Goal: Find specific page/section: Find specific page/section

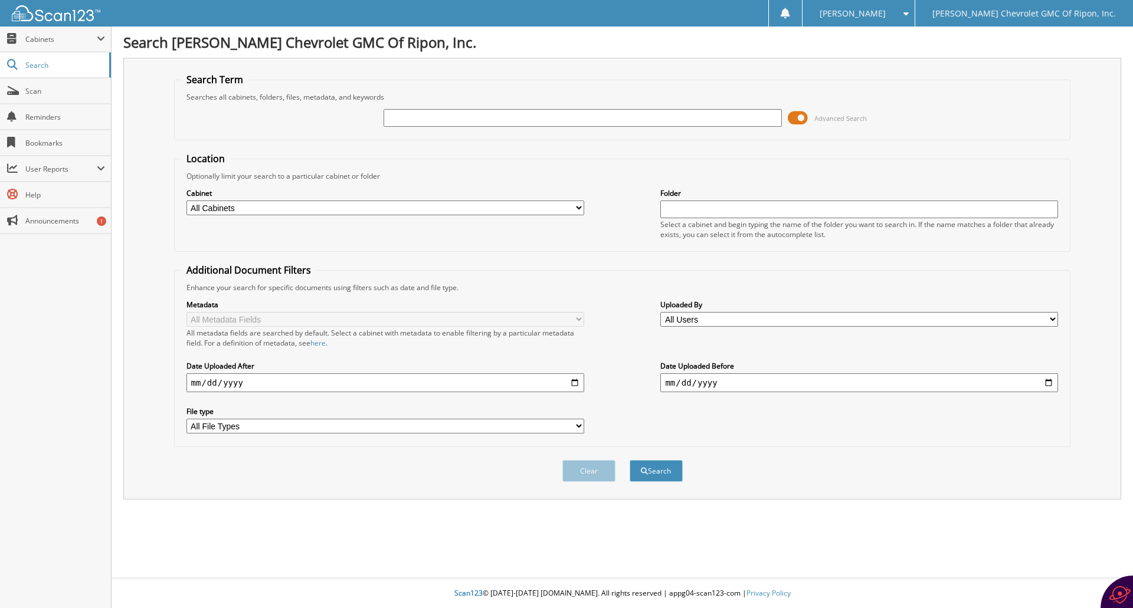
click at [803, 118] on span at bounding box center [798, 118] width 20 height 18
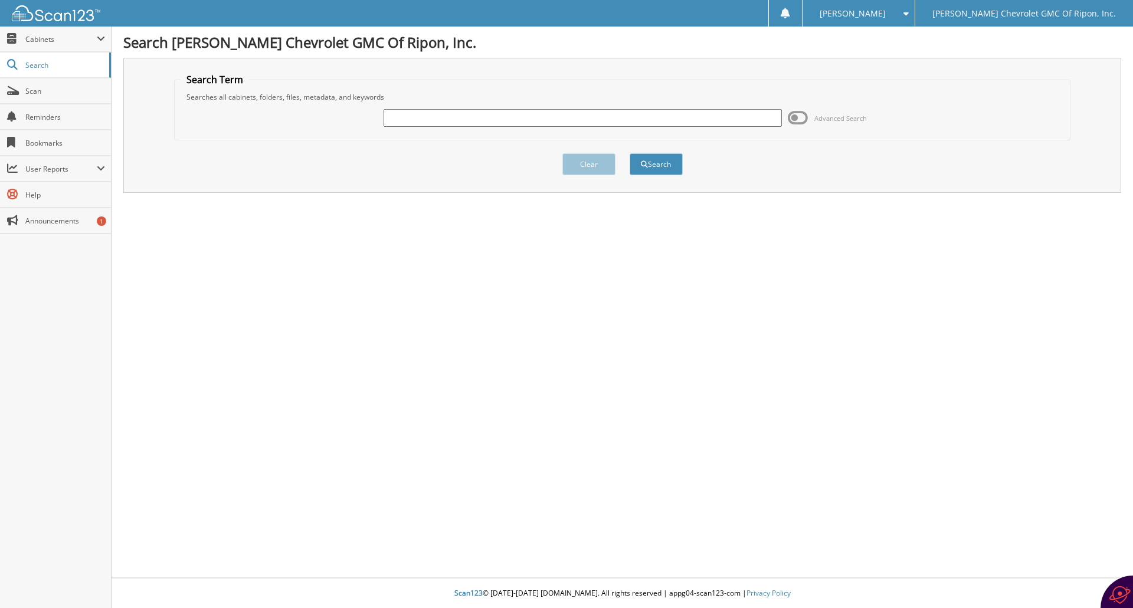
click at [745, 115] on input "text" at bounding box center [583, 118] width 398 height 18
type input "106894"
click at [665, 168] on button "Search" at bounding box center [656, 164] width 53 height 22
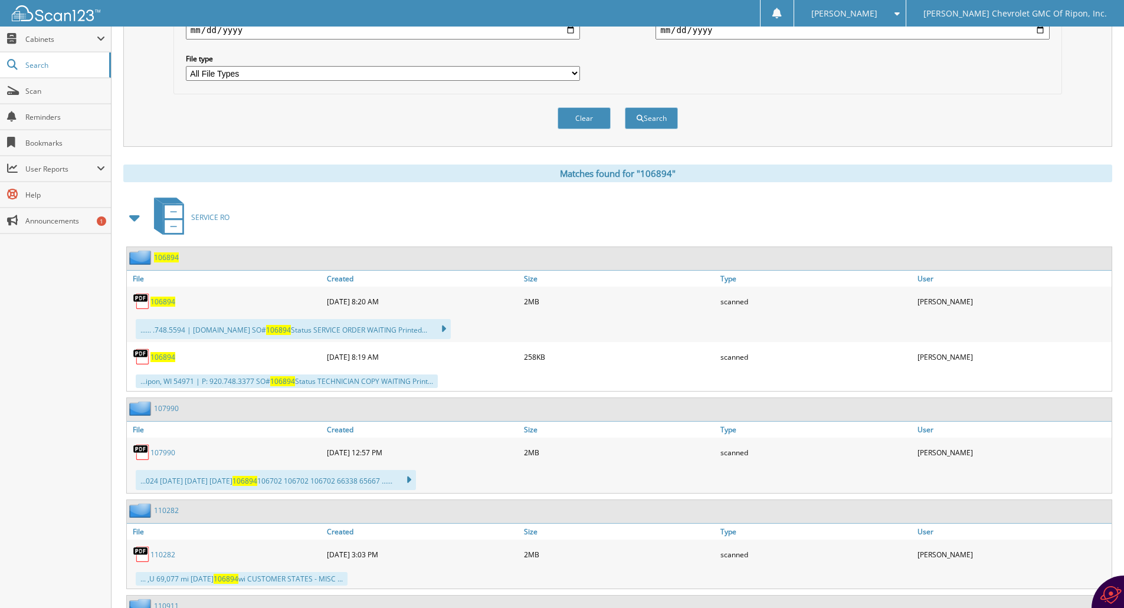
scroll to position [354, 0]
click at [168, 303] on span "106894" at bounding box center [162, 301] width 25 height 10
